Goal: Information Seeking & Learning: Learn about a topic

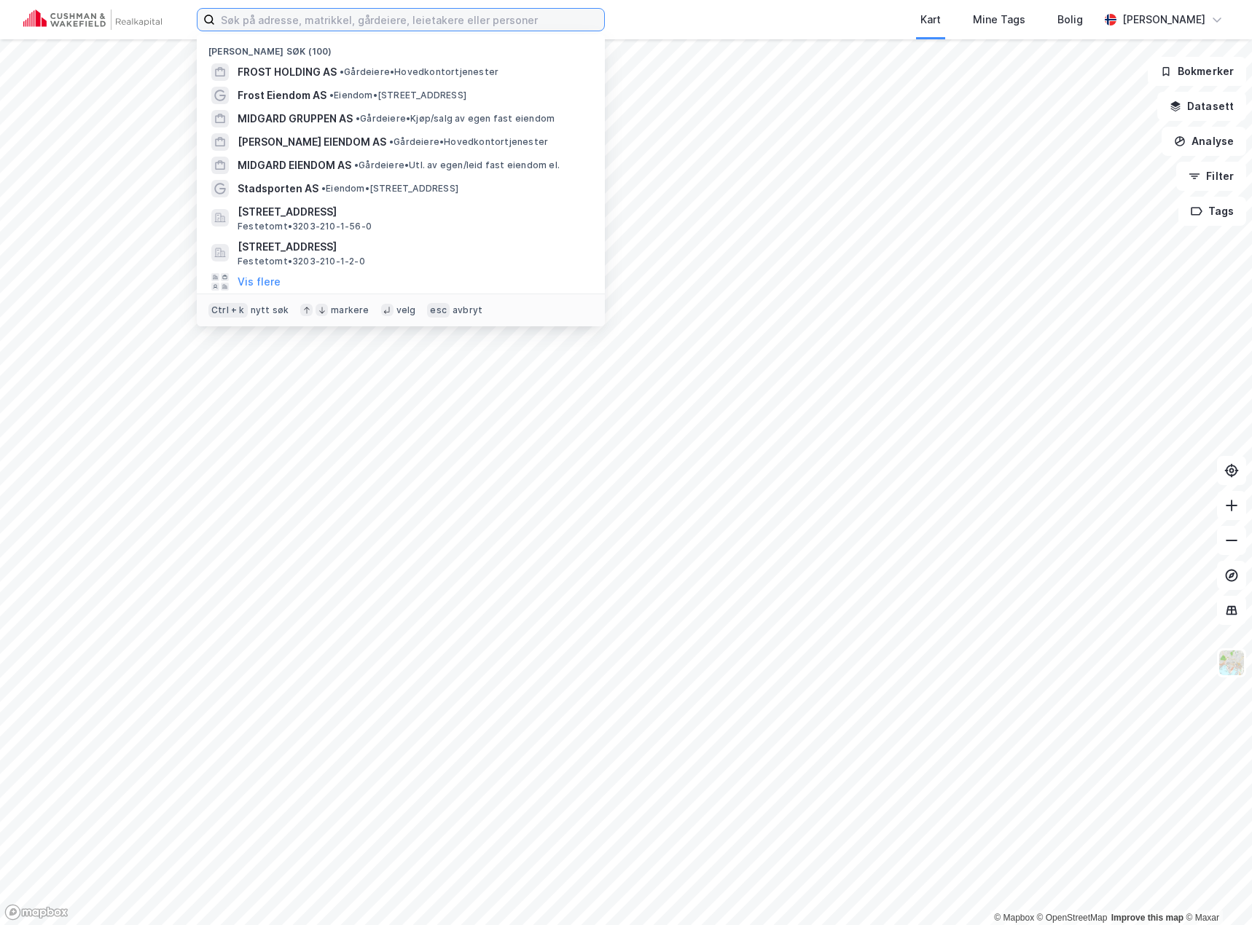
click at [331, 17] on input at bounding box center [409, 20] width 389 height 22
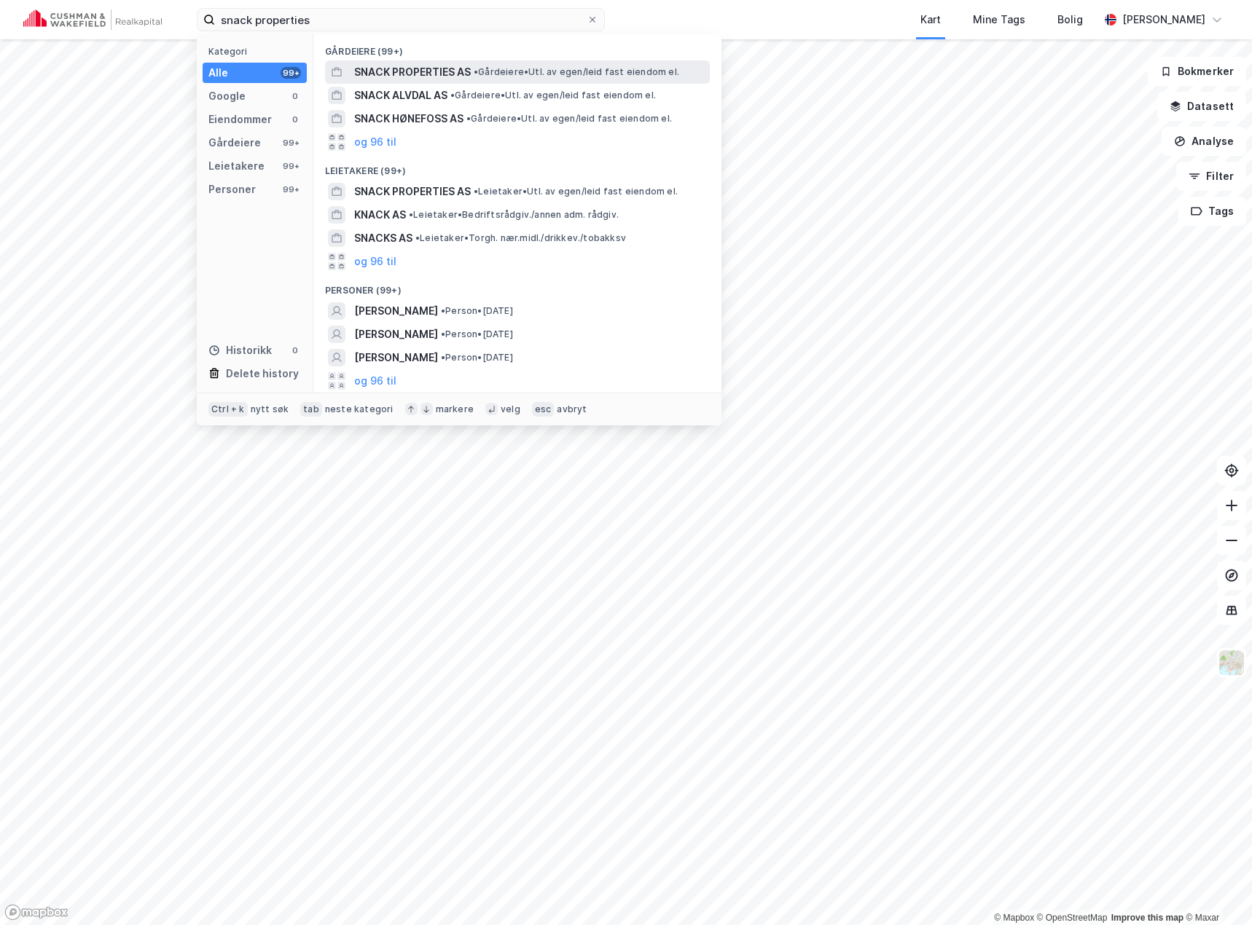
click at [398, 71] on span "SNACK PROPERTIES AS" at bounding box center [412, 71] width 117 height 17
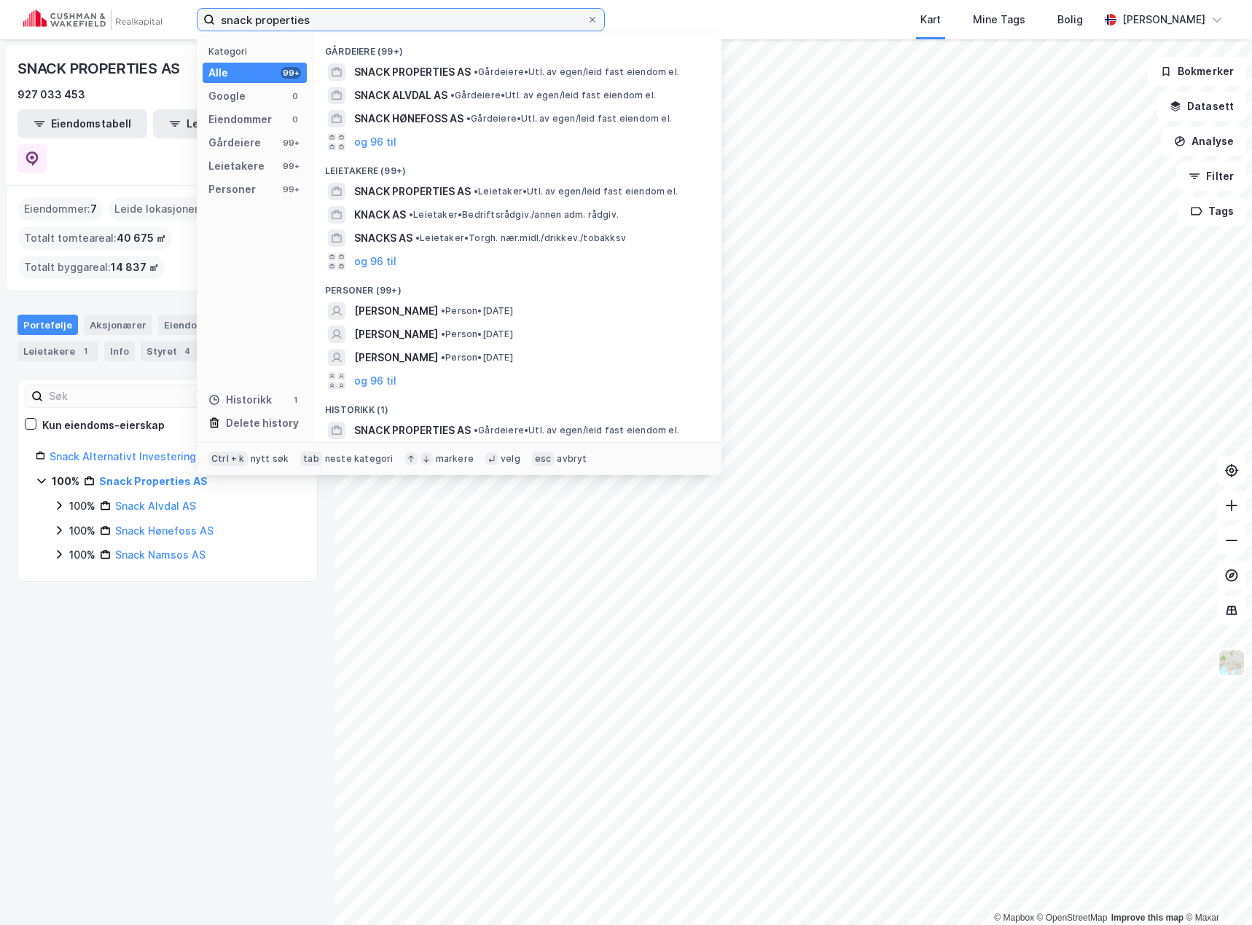
drag, startPoint x: 326, startPoint y: 16, endPoint x: 212, endPoint y: 28, distance: 114.3
click at [214, 28] on label "snack properties" at bounding box center [401, 19] width 408 height 23
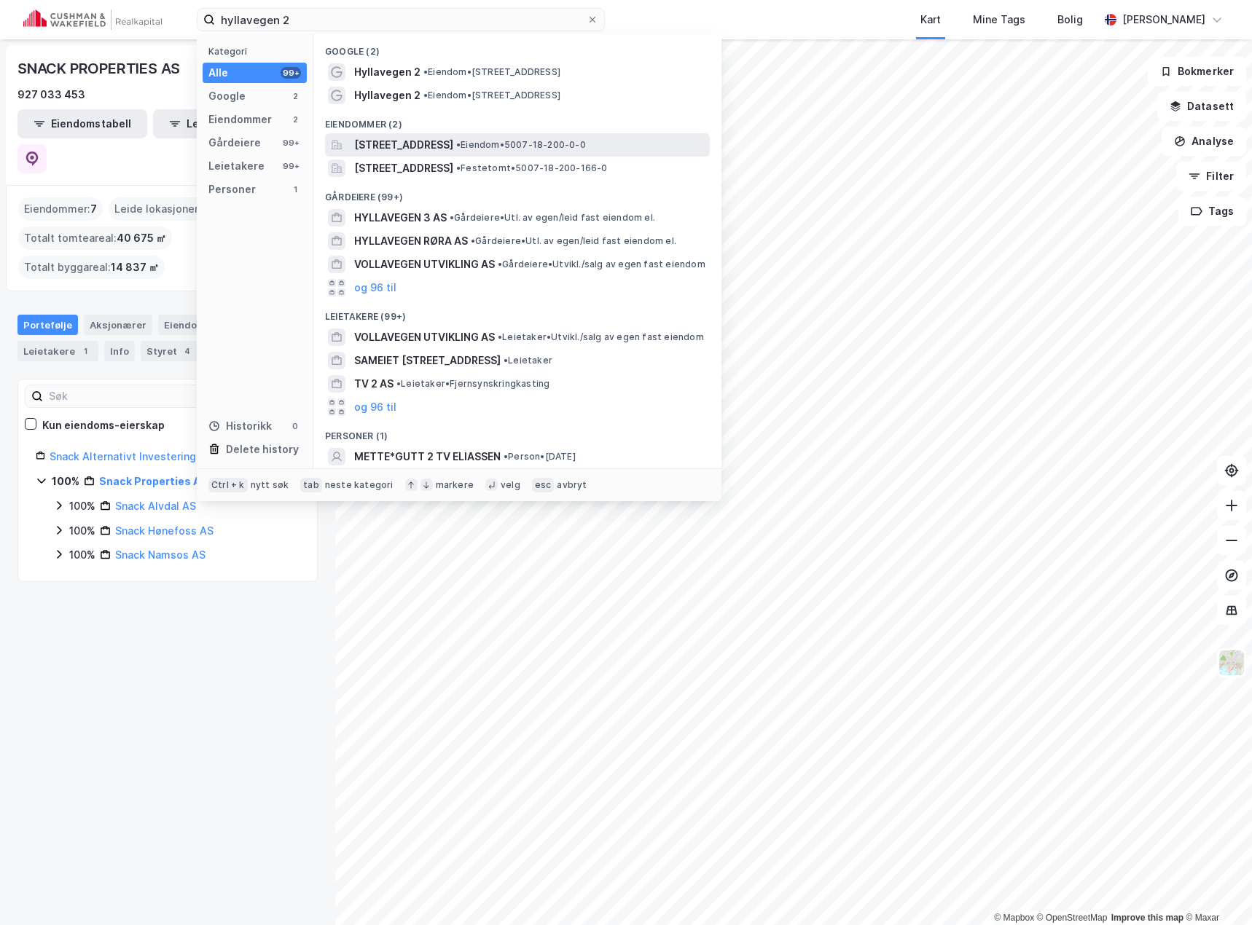
click at [453, 147] on span "[STREET_ADDRESS]" at bounding box center [403, 144] width 99 height 17
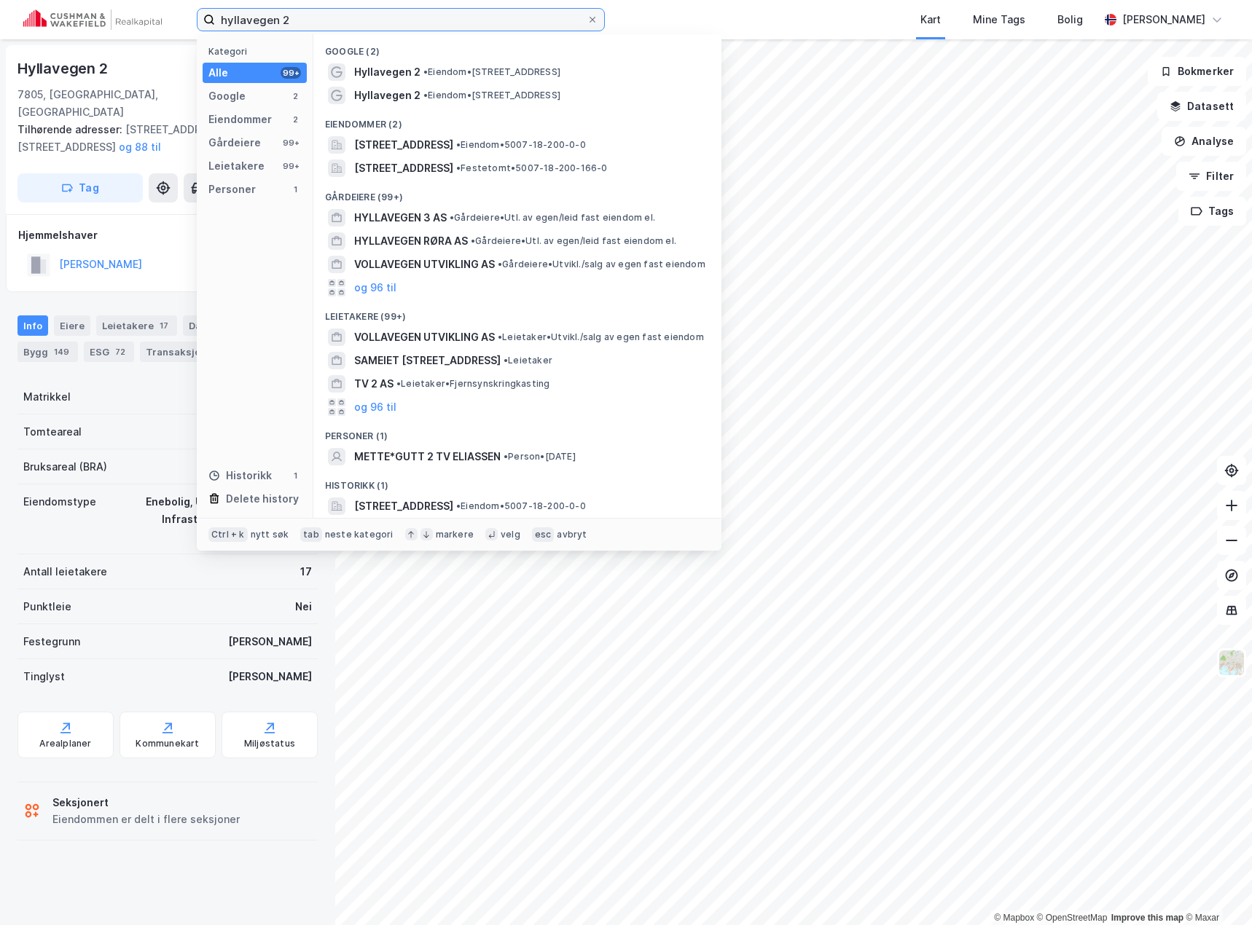
drag, startPoint x: 336, startPoint y: 16, endPoint x: 127, endPoint y: 28, distance: 209.5
click at [127, 28] on div "hyllavegen 2 Kategori Alle 99+ Google 2 Eiendommer 2 Gårdeiere 99+ Leietakere 9…" at bounding box center [626, 19] width 1252 height 39
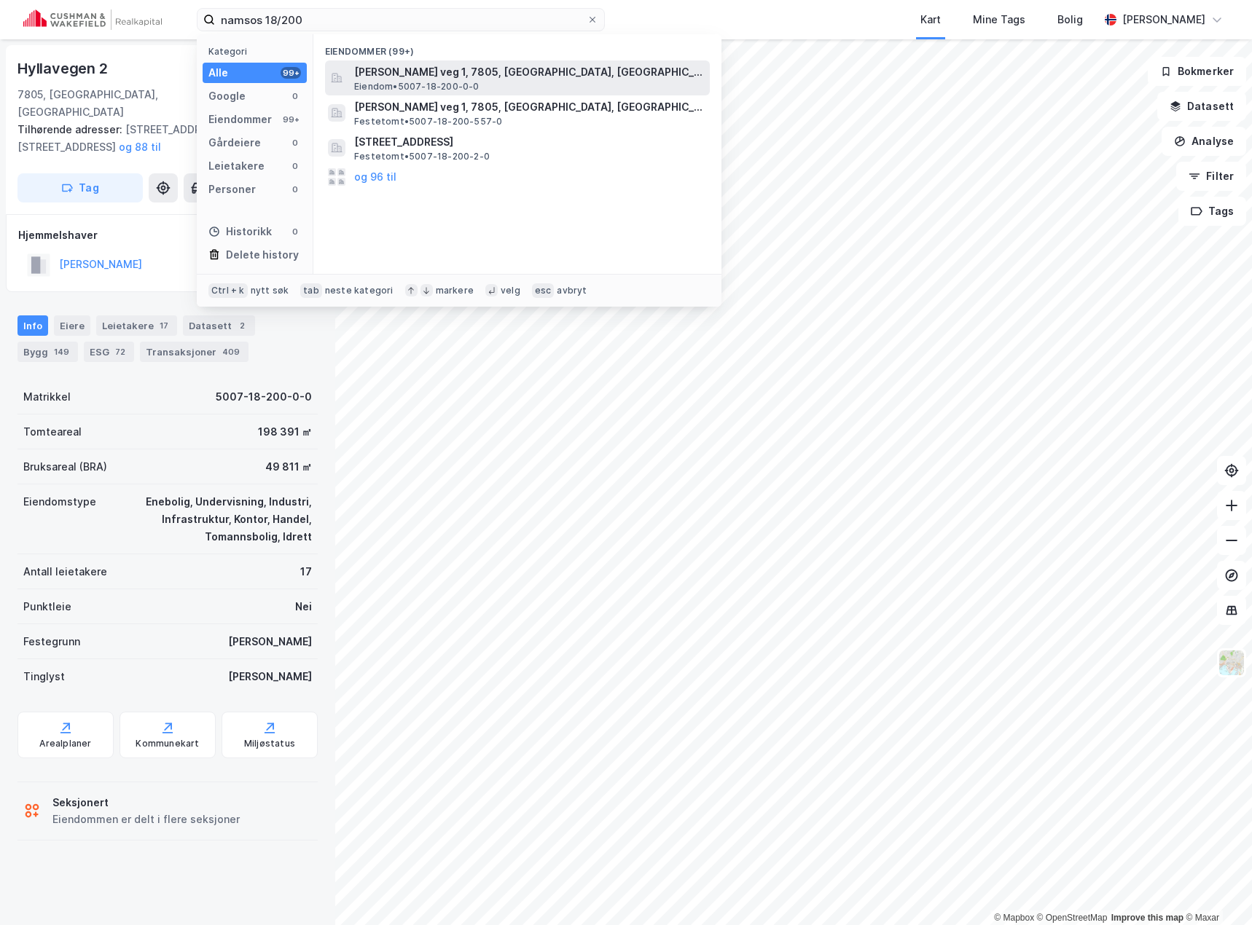
click at [430, 68] on span "[PERSON_NAME] veg 1, 7805, [GEOGRAPHIC_DATA], [GEOGRAPHIC_DATA]" at bounding box center [529, 71] width 350 height 17
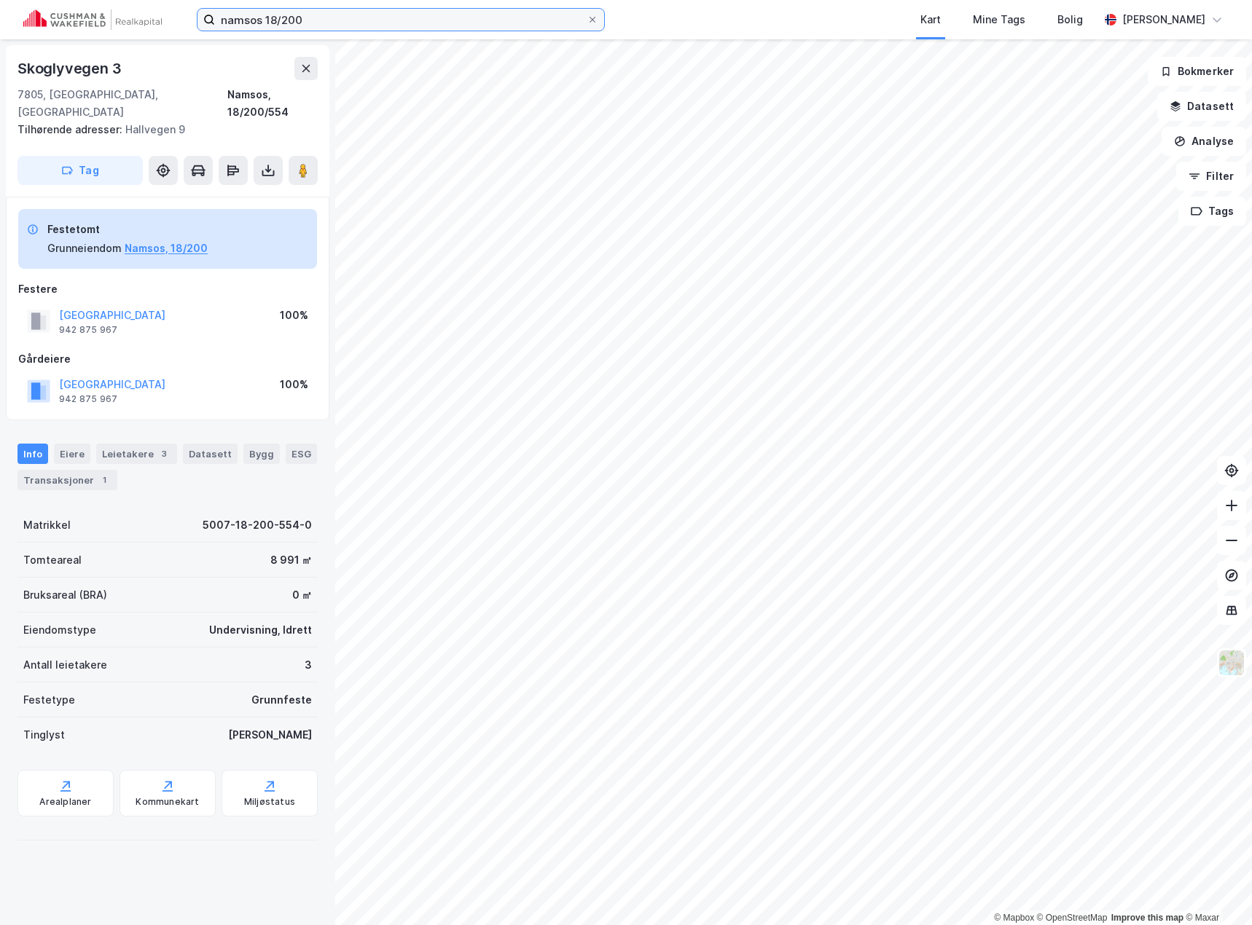
click at [328, 19] on input "namsos 18/200" at bounding box center [401, 20] width 372 height 22
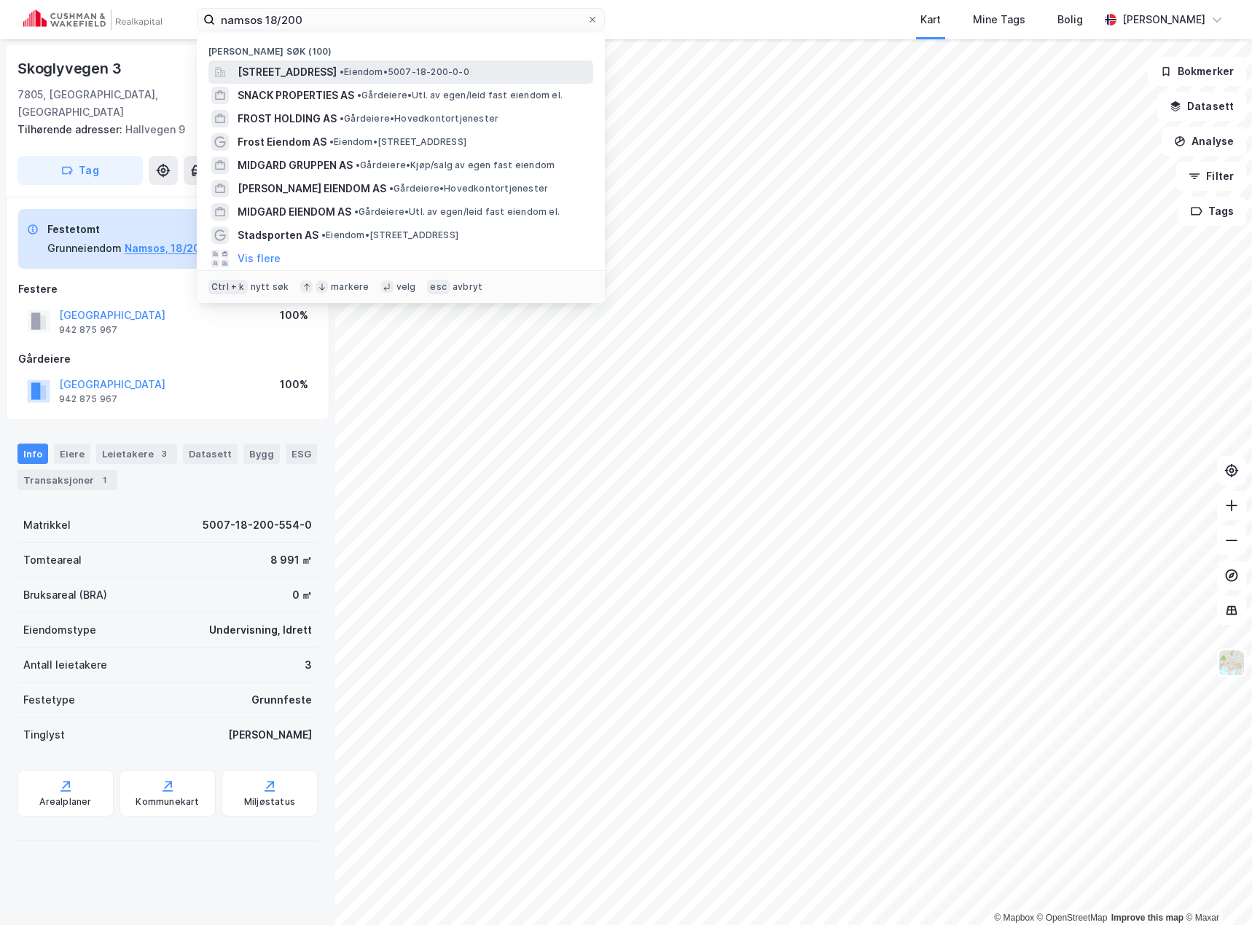
click at [313, 65] on span "[STREET_ADDRESS]" at bounding box center [287, 71] width 99 height 17
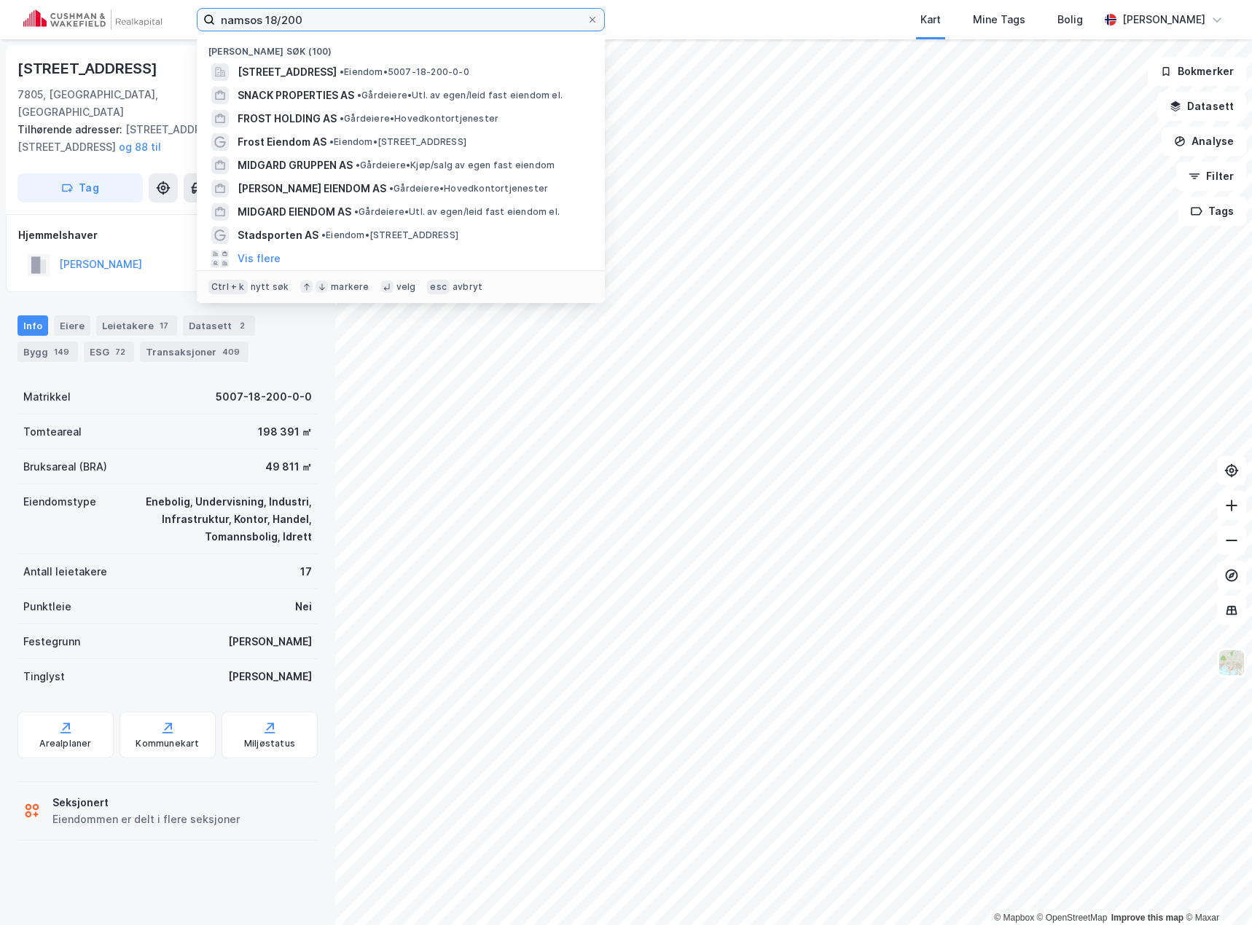
drag, startPoint x: 329, startPoint y: 22, endPoint x: 112, endPoint y: 23, distance: 216.4
click at [112, 24] on div "namsos 18/200 Nylige søk (100) Hyllavegen 2, 7805, NAMSOS, [GEOGRAPHIC_DATA] • …" at bounding box center [626, 19] width 1252 height 39
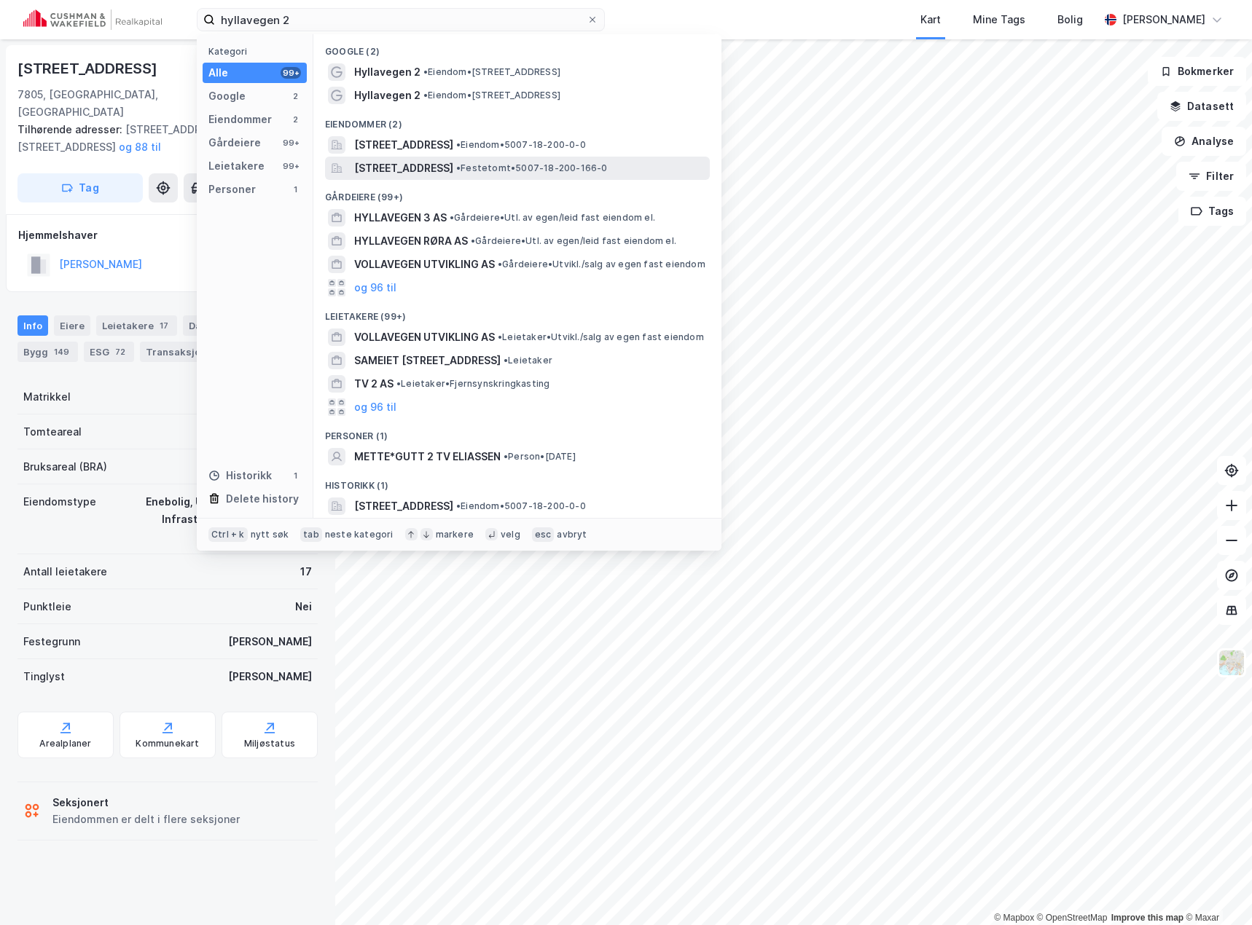
click at [453, 168] on span "[STREET_ADDRESS]" at bounding box center [403, 168] width 99 height 17
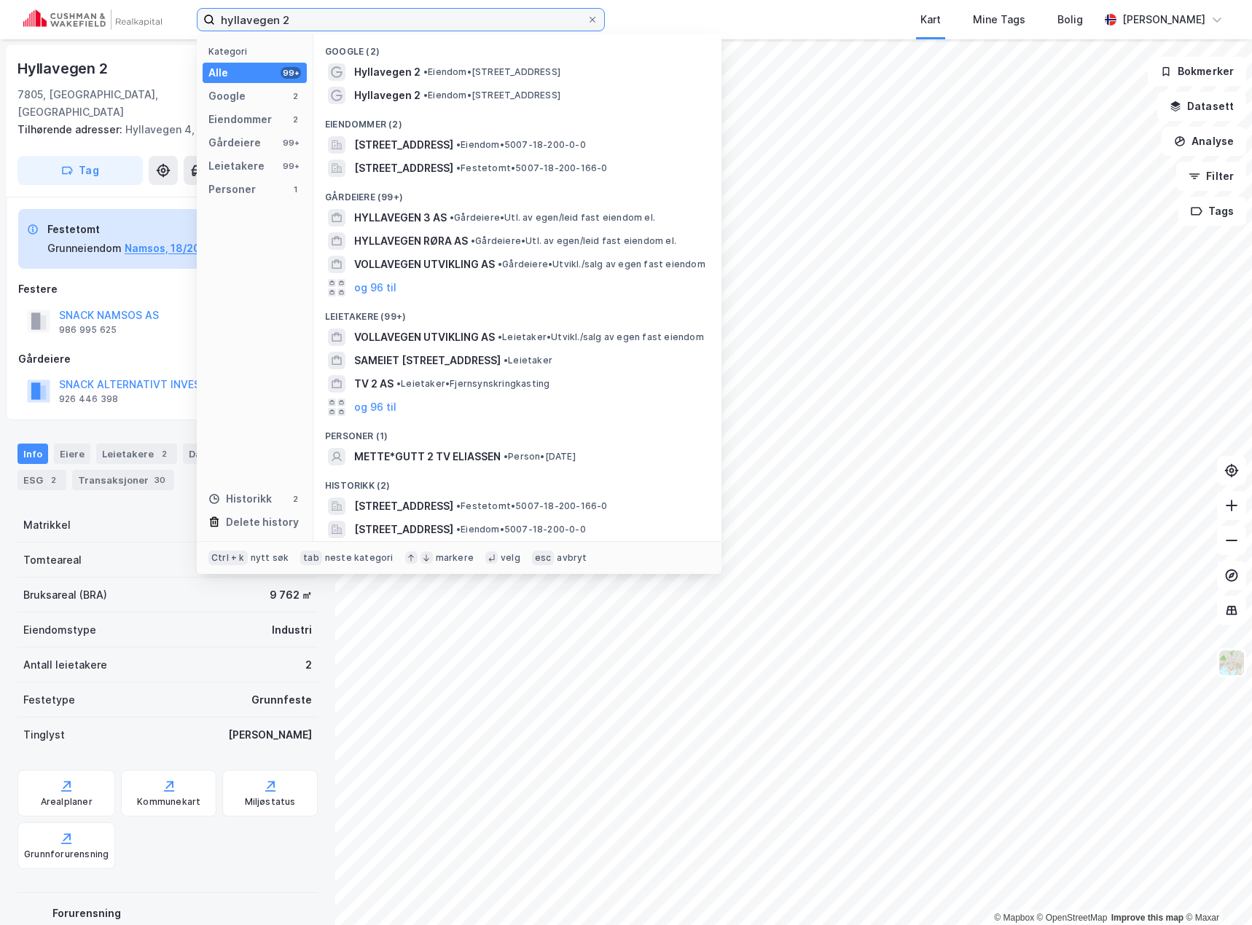
drag, startPoint x: 302, startPoint y: 20, endPoint x: 189, endPoint y: 17, distance: 113.0
click at [194, 19] on div "hyllavegen 2 Kategori Alle 99+ Google 2 Eiendommer 2 Gårdeiere 99+ Leietakere 9…" at bounding box center [626, 19] width 1252 height 39
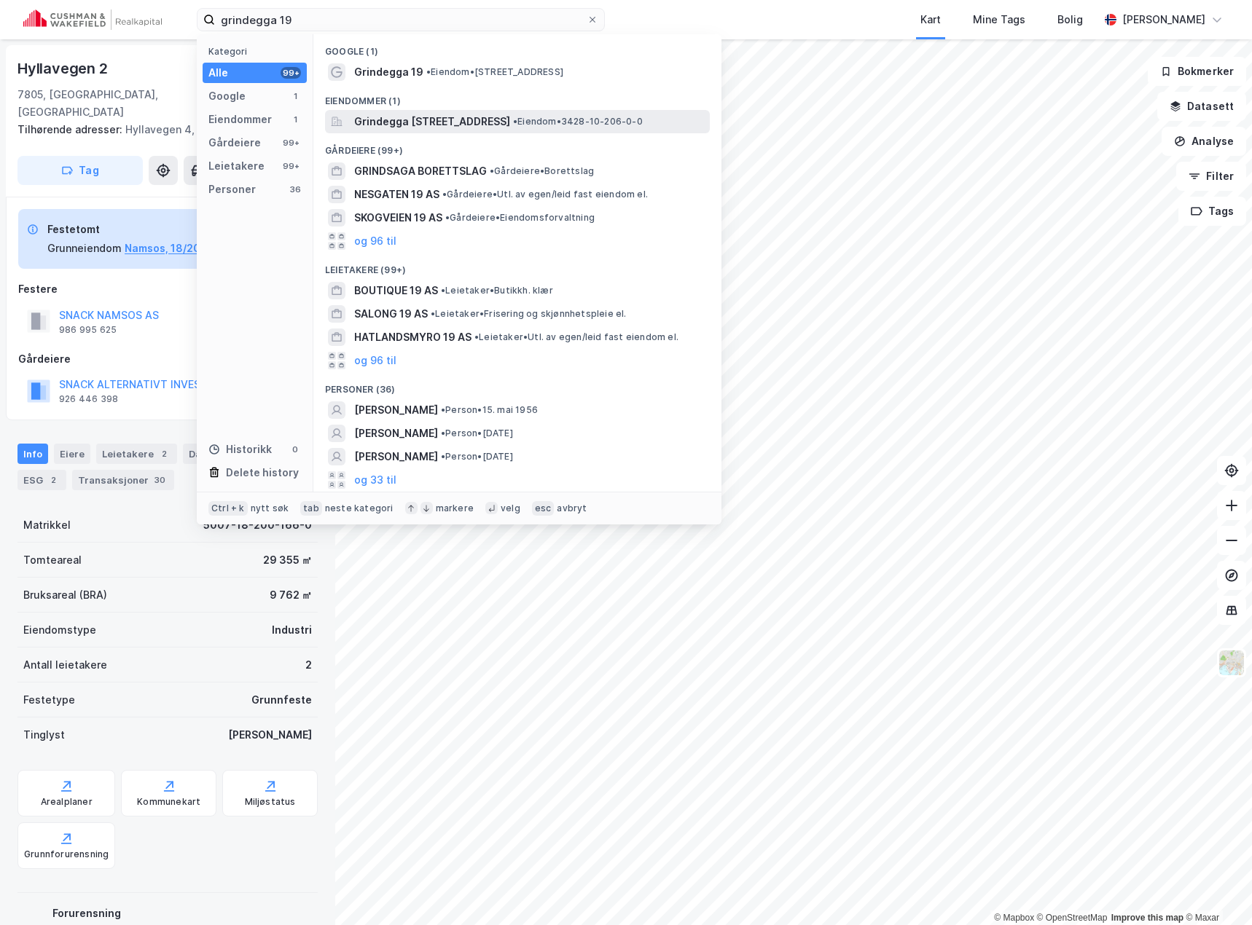
click at [435, 116] on span "Grindegga [STREET_ADDRESS]" at bounding box center [432, 121] width 156 height 17
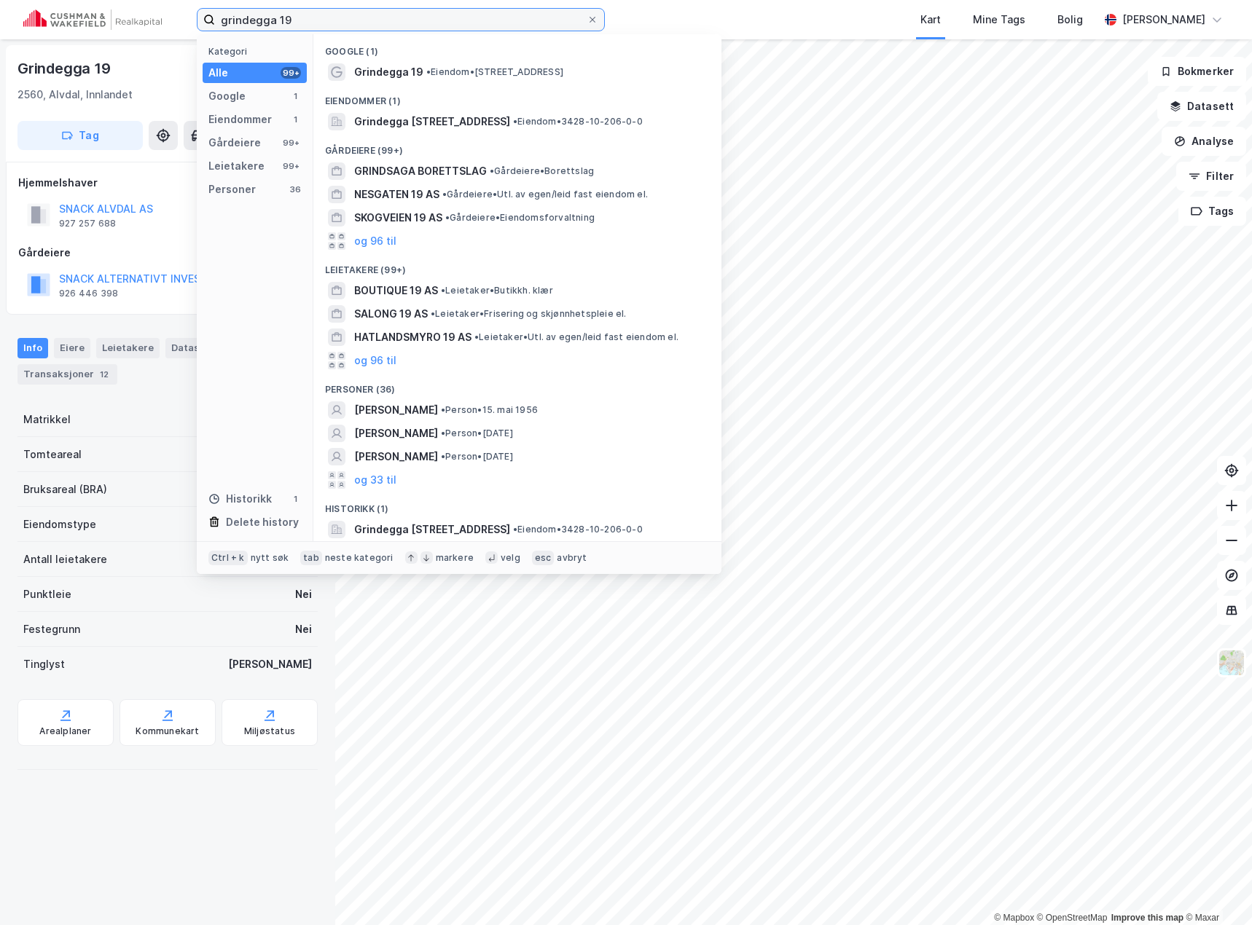
click at [316, 12] on input "grindegga 19" at bounding box center [401, 20] width 372 height 22
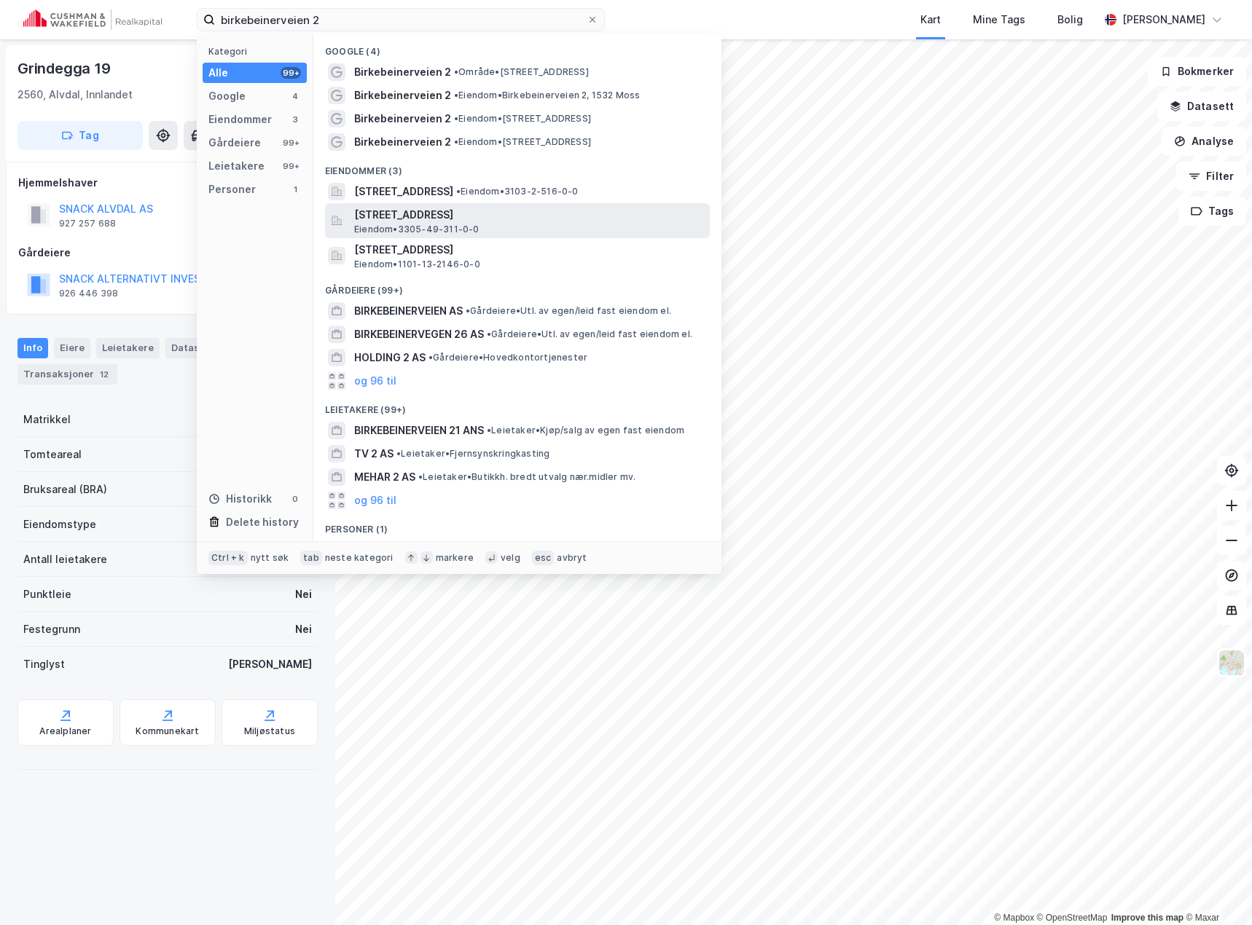
click at [432, 219] on span "[STREET_ADDRESS]" at bounding box center [529, 214] width 350 height 17
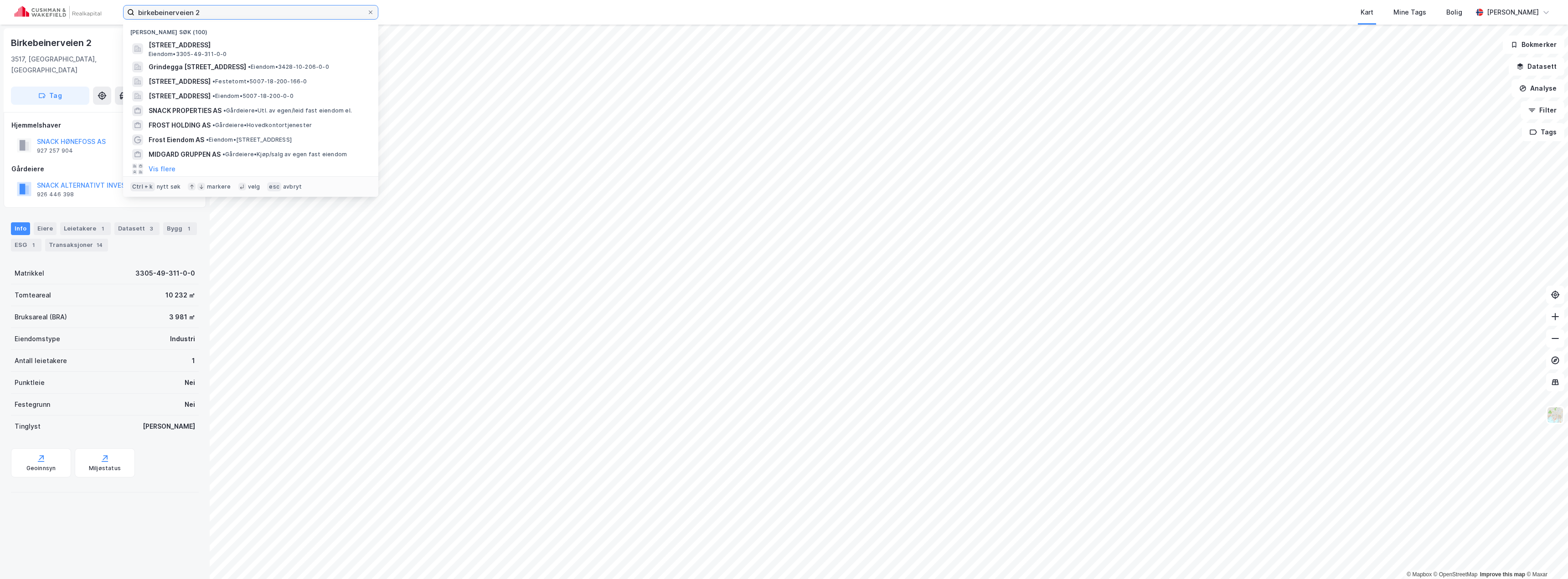
drag, startPoint x: 216, startPoint y: 14, endPoint x: 88, endPoint y: 14, distance: 128.0
click at [89, 14] on div "birkebeinerveien 2 Nylige søk (100) [STREET_ADDRESS], RINGERIKE Eiendom • 3305-…" at bounding box center [784, 12] width 1568 height 24
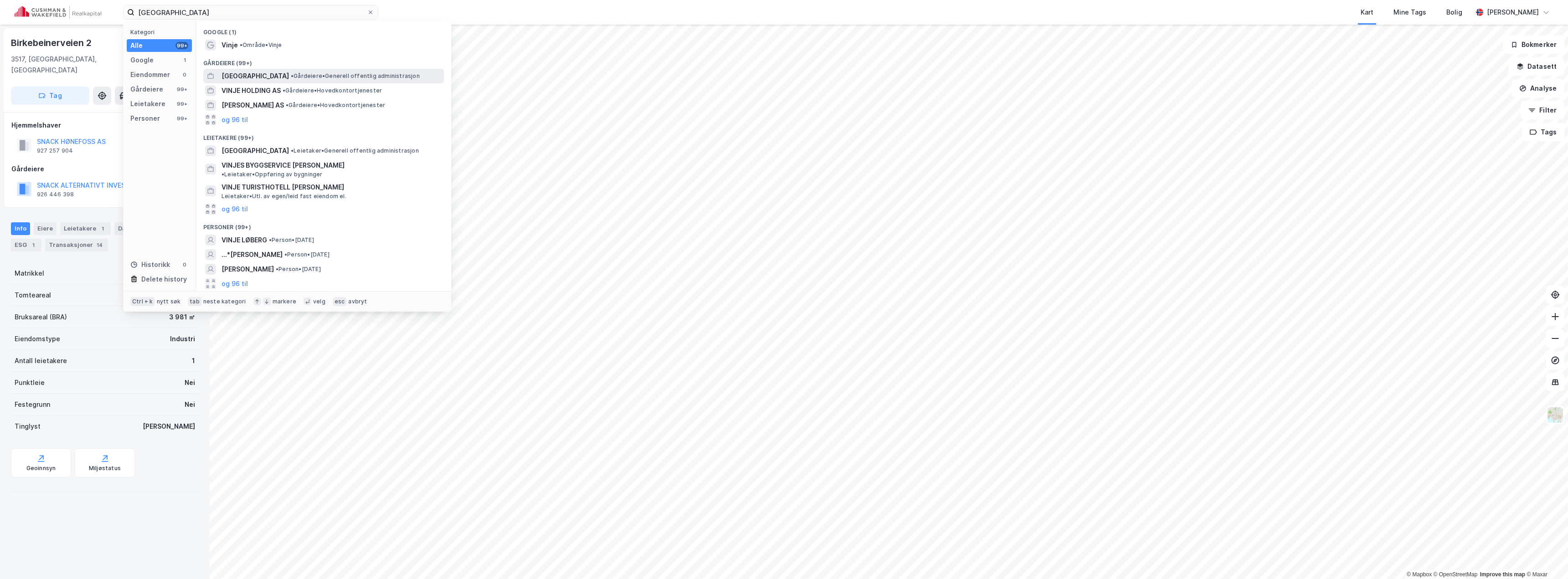
click at [271, 71] on span "[GEOGRAPHIC_DATA]" at bounding box center [255, 76] width 68 height 11
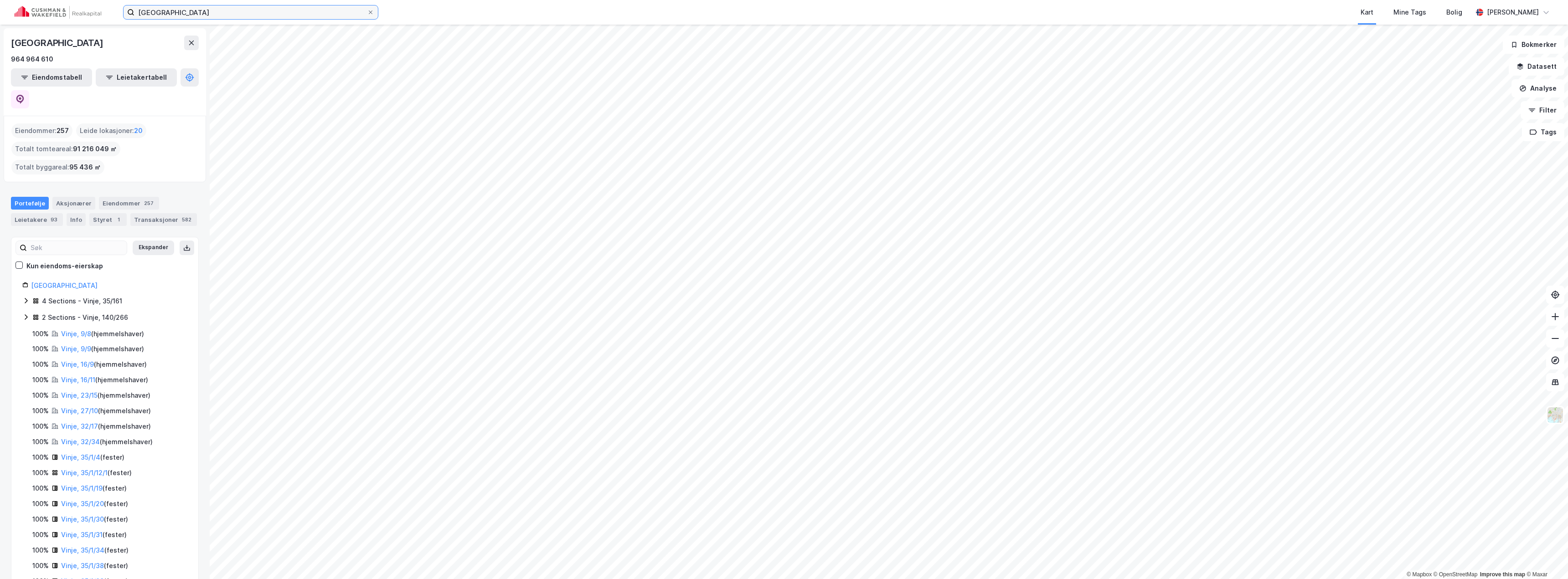
click at [204, 18] on input "[GEOGRAPHIC_DATA]" at bounding box center [251, 13] width 233 height 14
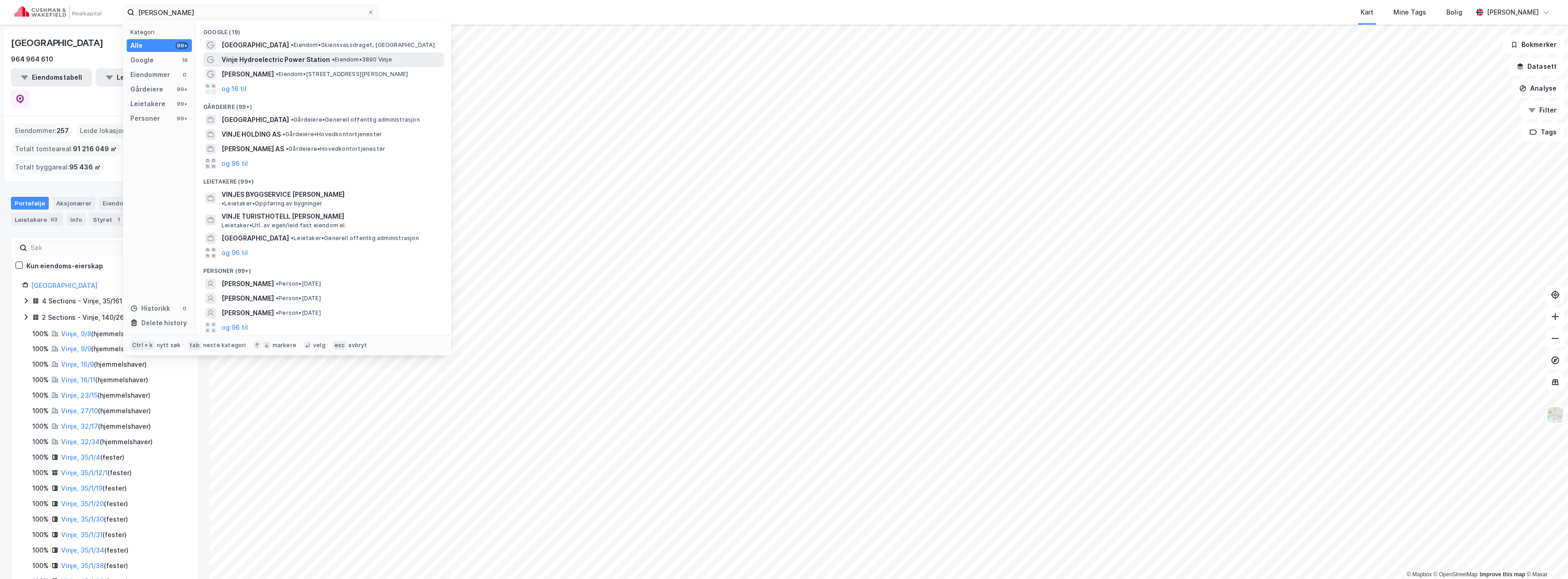
click at [258, 58] on span "Vinje Hydroelectric Power Station" at bounding box center [275, 59] width 108 height 11
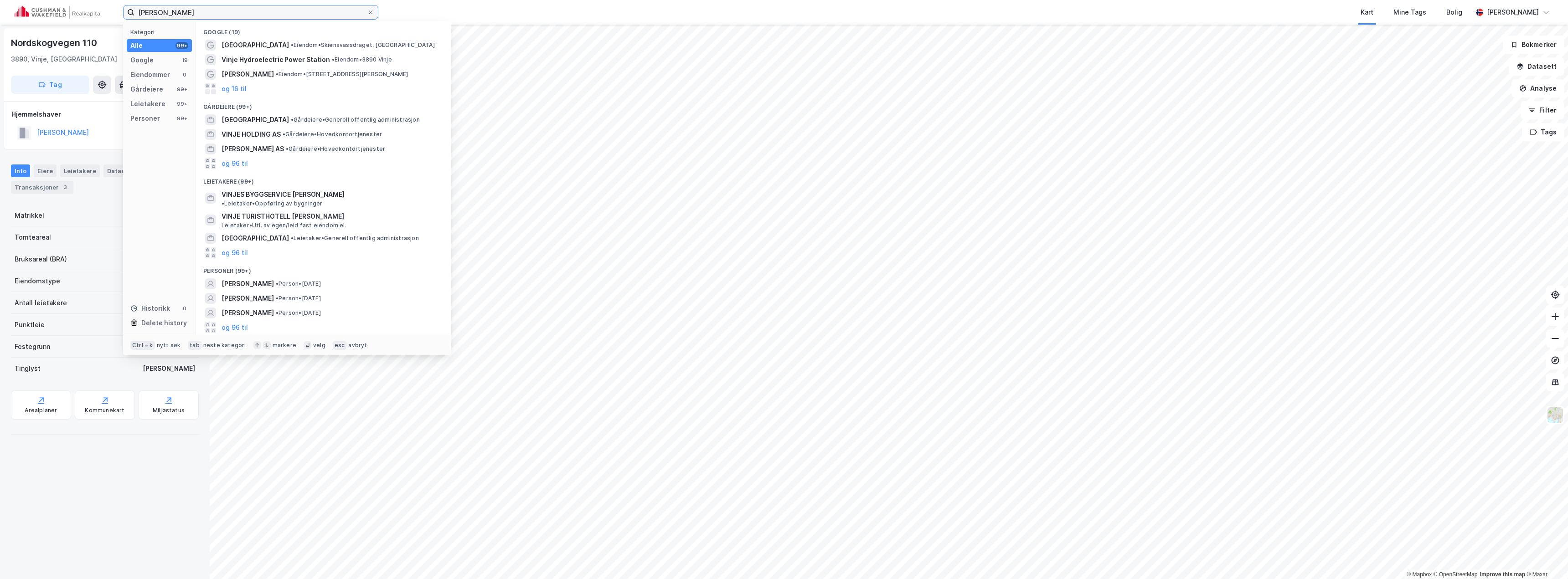
click at [230, 13] on input "[PERSON_NAME]" at bounding box center [251, 13] width 233 height 14
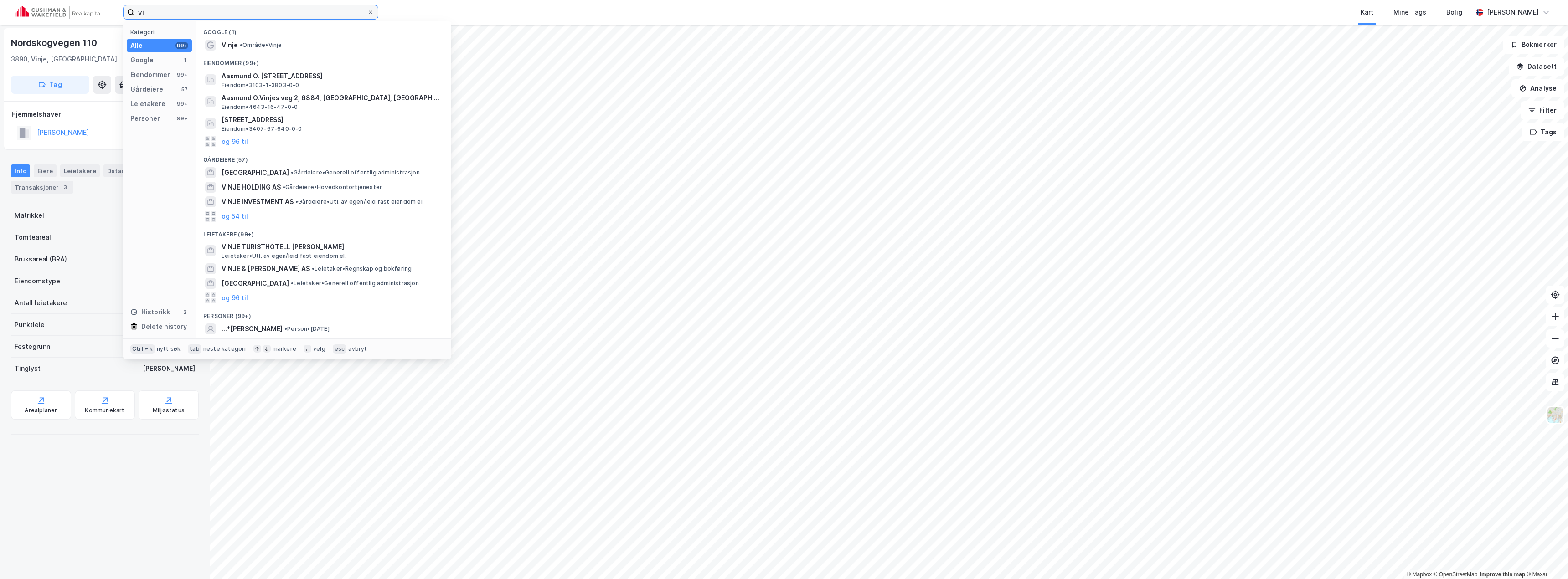
type input "v"
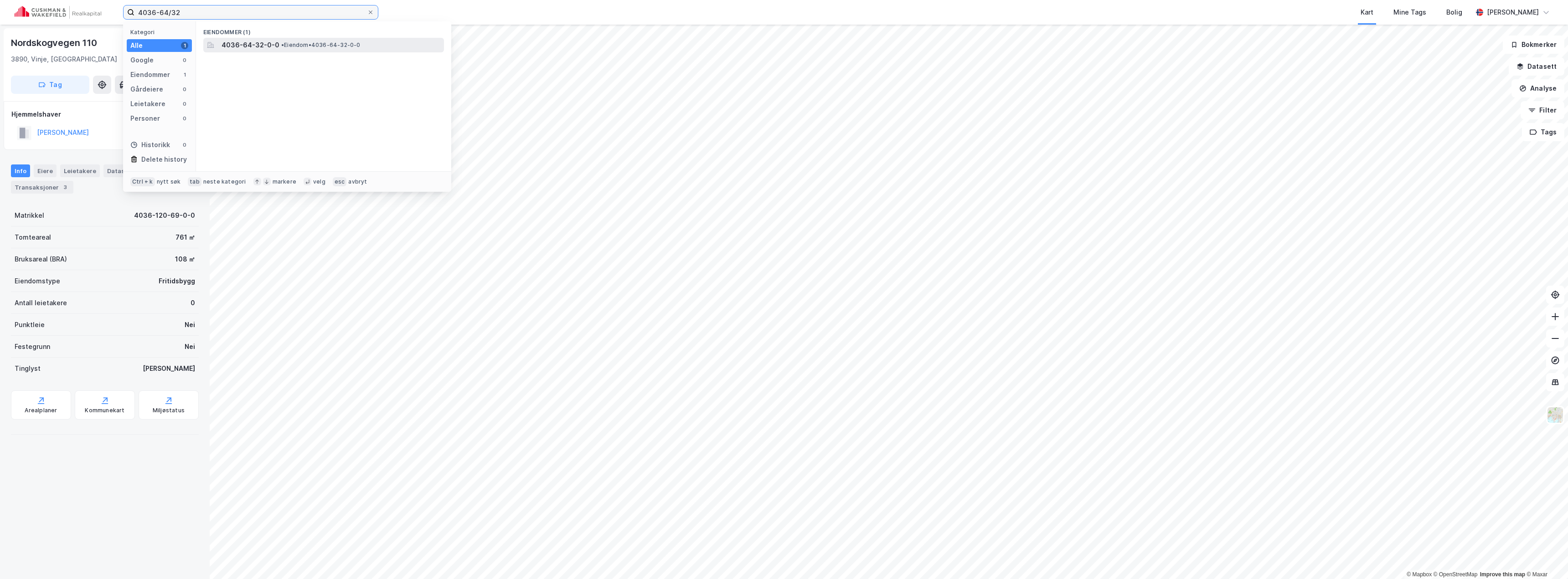
type input "4036-64/32"
click at [260, 46] on span "4036-64-32-0-0" at bounding box center [250, 44] width 58 height 11
